Goal: Check status: Check status

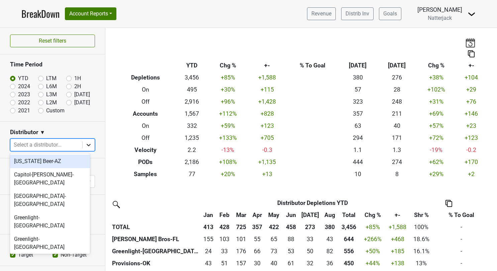
click at [86, 142] on icon at bounding box center [88, 144] width 7 height 7
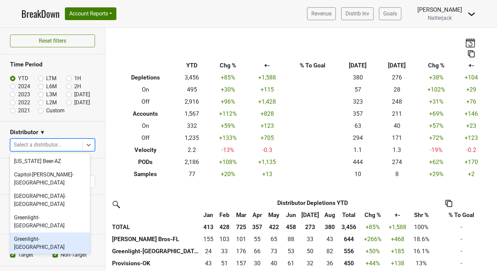
click at [48, 232] on div "Greenlight-[GEOGRAPHIC_DATA]" at bounding box center [50, 242] width 80 height 21
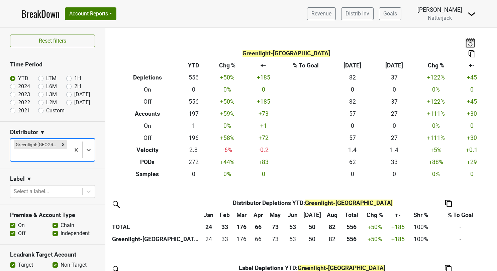
click at [46, 108] on label "Custom" at bounding box center [55, 110] width 18 height 8
click at [38, 108] on input "Custom" at bounding box center [51, 109] width 27 height 7
radio input "true"
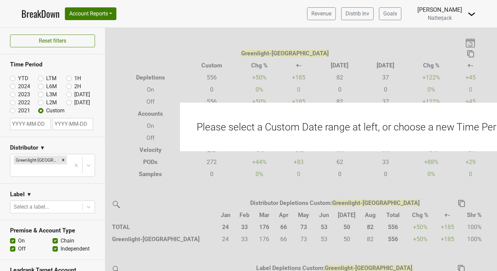
click at [33, 123] on input "text" at bounding box center [30, 124] width 41 height 12
select select "8"
select select "2025"
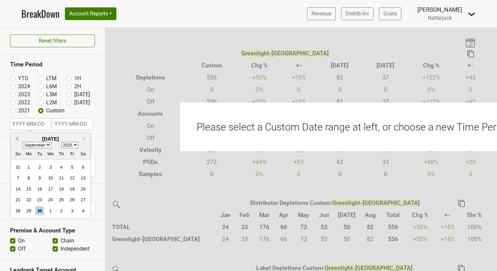
click at [17, 139] on span "Previous Month" at bounding box center [17, 139] width 0 height 8
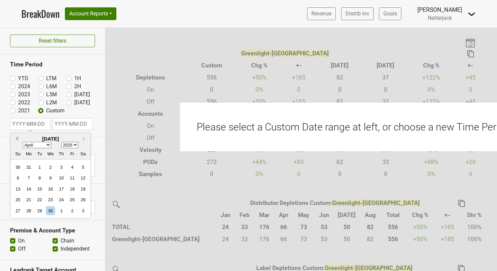
click at [17, 139] on span "Previous Month" at bounding box center [17, 139] width 0 height 8
select select "0"
click at [49, 165] on div "1" at bounding box center [50, 166] width 9 height 9
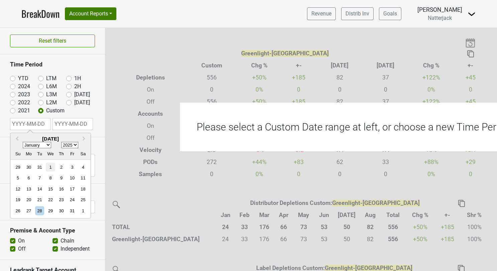
type input "[DATE]"
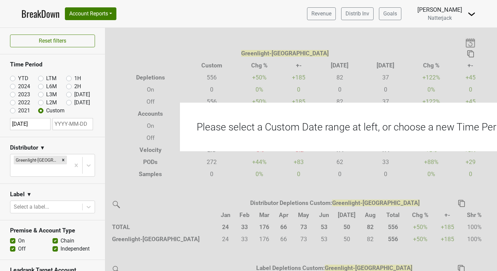
select select "8"
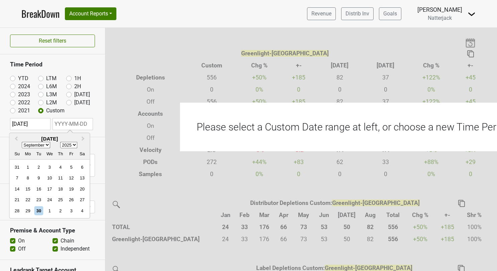
click at [74, 123] on input "text" at bounding box center [73, 124] width 41 height 12
click at [41, 208] on div "30" at bounding box center [38, 210] width 9 height 9
type input "[DATE]"
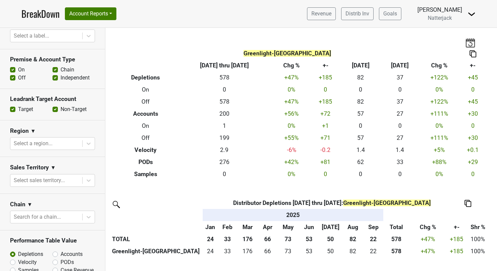
scroll to position [171, 0]
click at [61, 257] on label "PODs" at bounding box center [67, 261] width 13 height 8
click at [55, 257] on input "PODs" at bounding box center [73, 260] width 41 height 7
radio input "true"
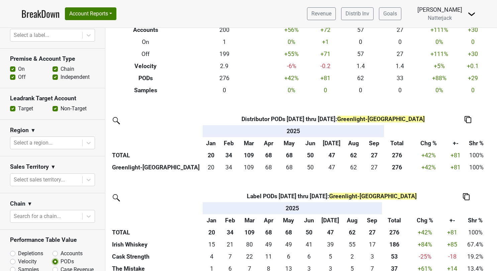
scroll to position [93, 0]
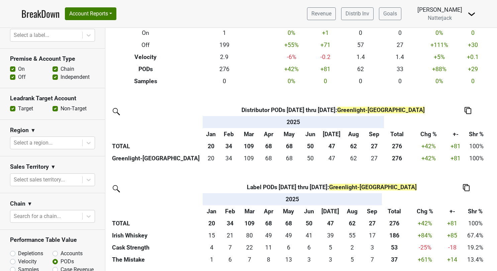
click at [61, 249] on label "Accounts" at bounding box center [72, 253] width 22 height 8
click at [54, 249] on input "Accounts" at bounding box center [73, 252] width 41 height 7
radio input "true"
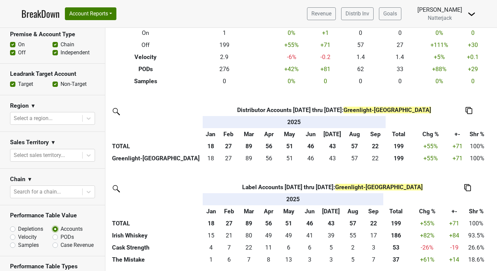
scroll to position [173, 0]
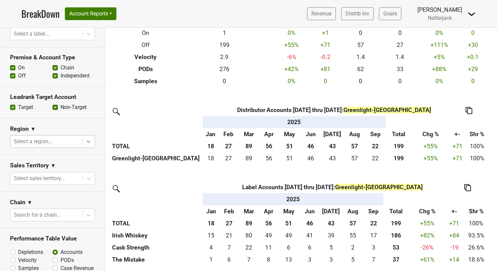
click at [85, 138] on icon at bounding box center [88, 141] width 7 height 7
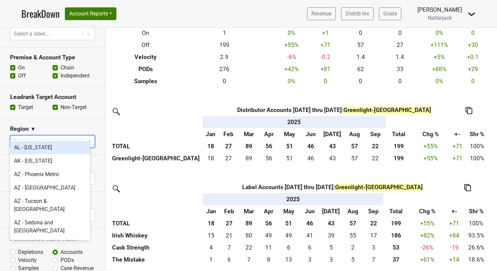
click at [83, 100] on section "Leadrank Target Account Target Non-Target" at bounding box center [52, 102] width 105 height 31
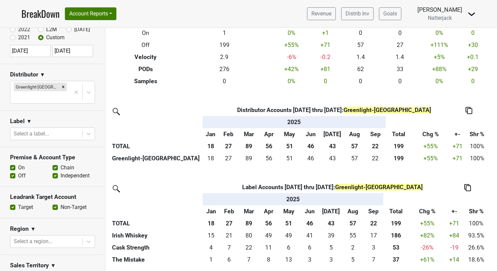
scroll to position [0, 0]
